Goal: Information Seeking & Learning: Learn about a topic

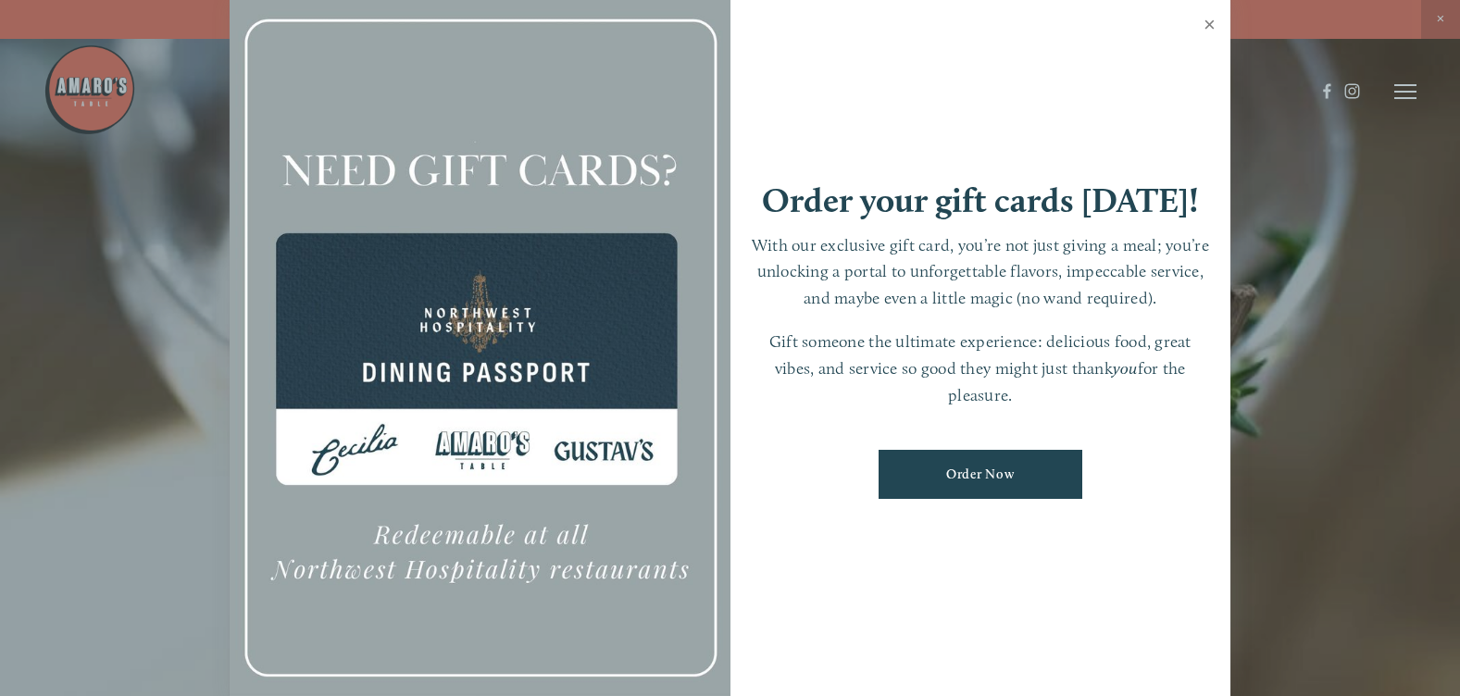
click at [1210, 27] on link "Close" at bounding box center [1210, 27] width 36 height 52
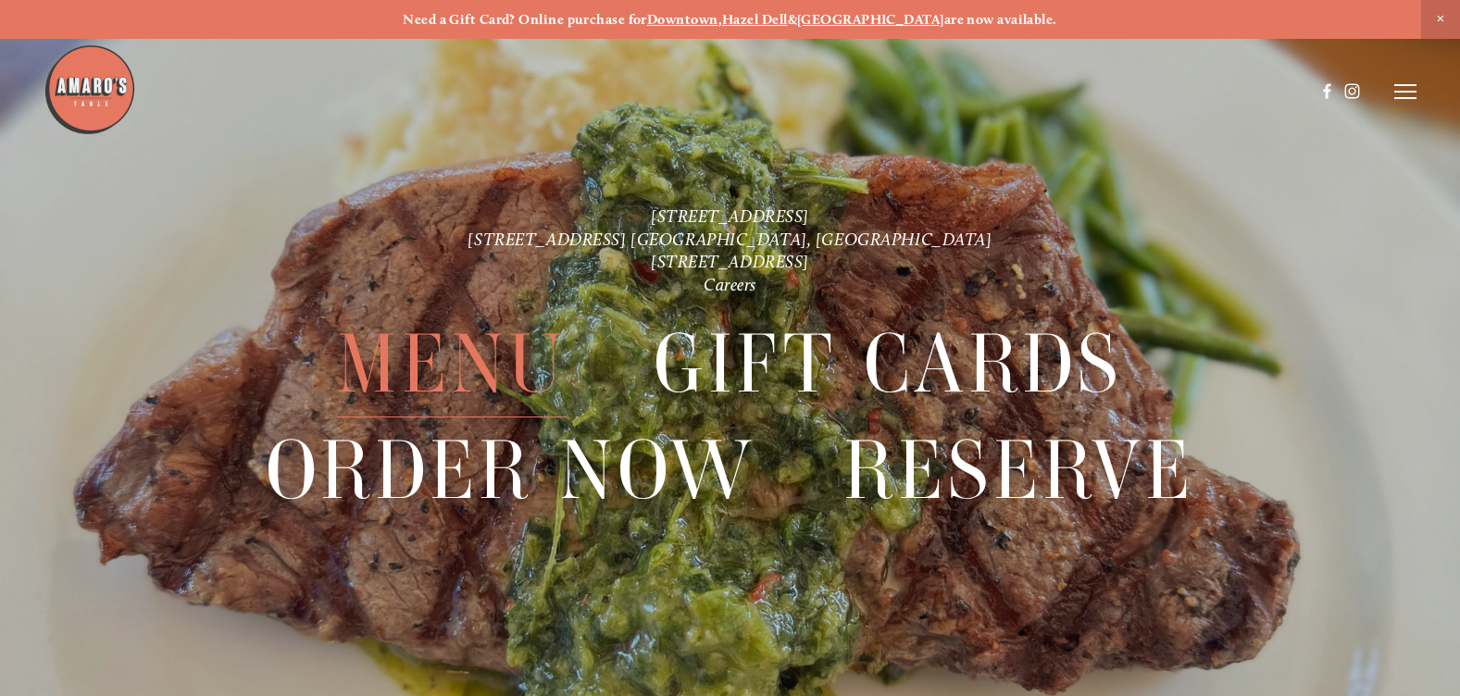
click at [427, 375] on span "Menu" at bounding box center [452, 364] width 230 height 106
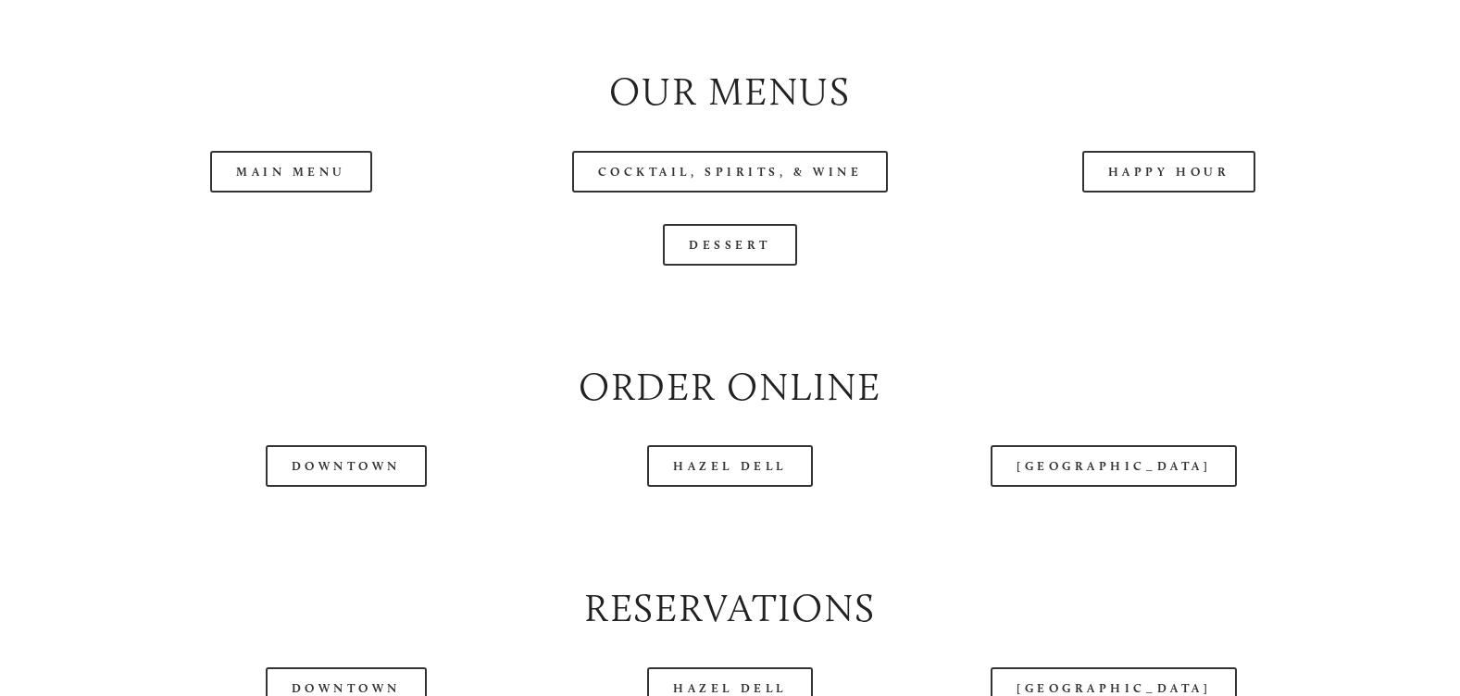
scroll to position [1944, 0]
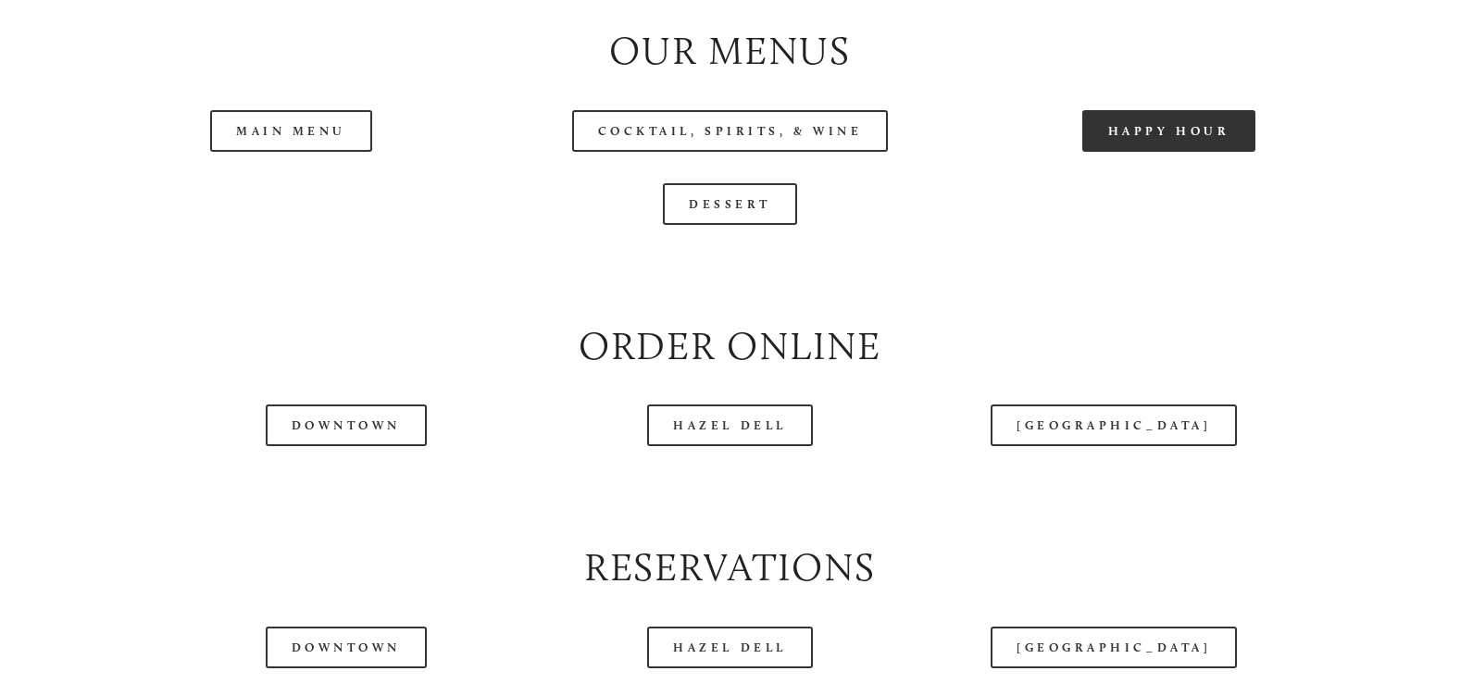
click at [1228, 152] on link "Happy Hour" at bounding box center [1169, 131] width 174 height 42
